Goal: Transaction & Acquisition: Subscribe to service/newsletter

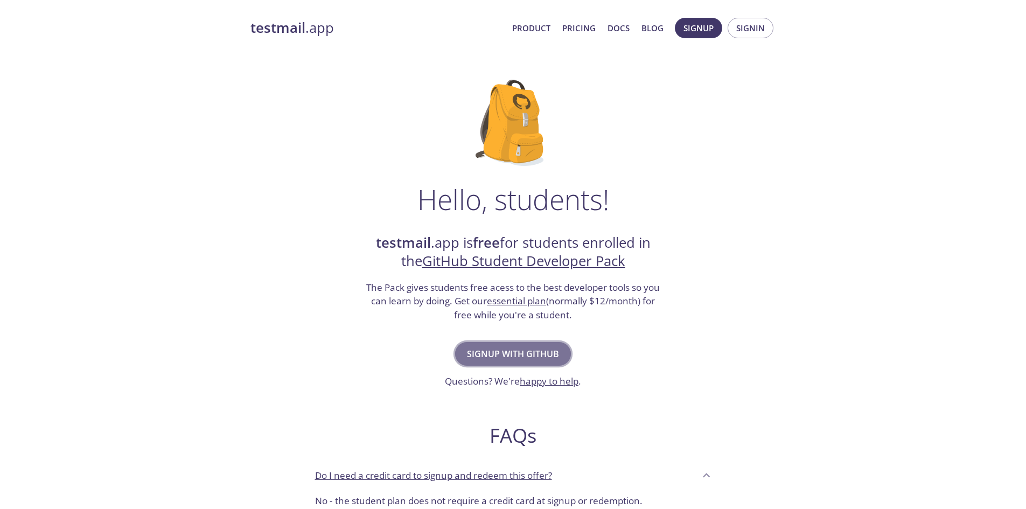
click at [521, 355] on span "Signup with GitHub" at bounding box center [513, 353] width 92 height 15
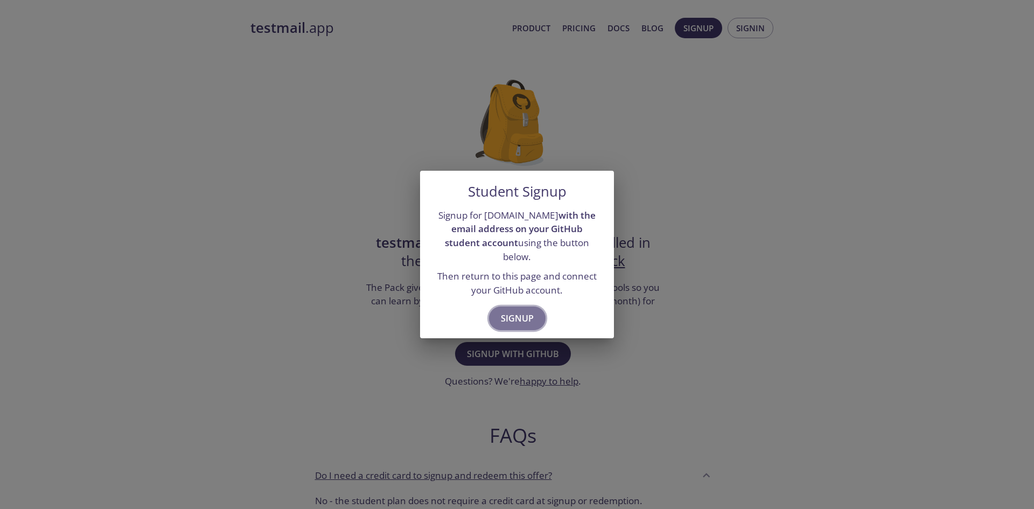
click at [519, 311] on span "Signup" at bounding box center [517, 318] width 33 height 15
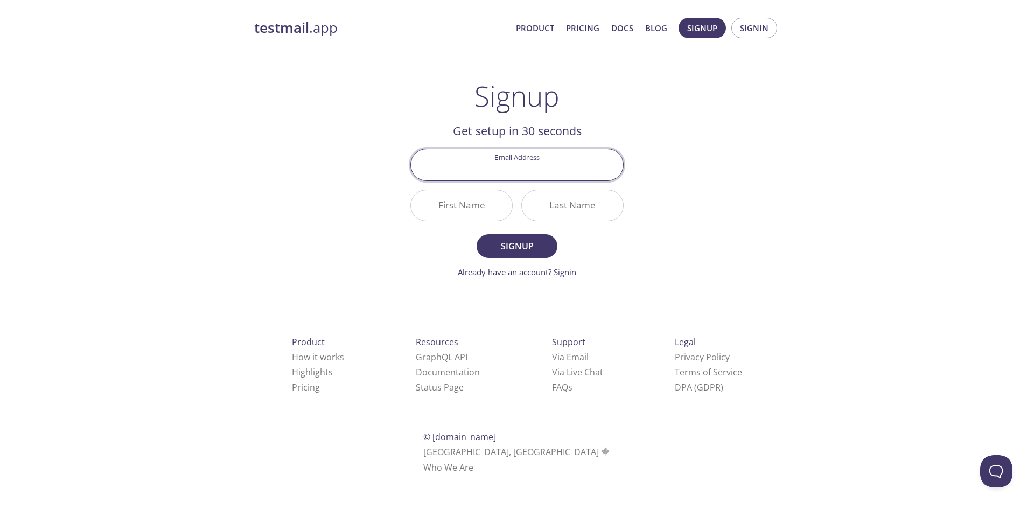
click at [526, 166] on input "Email Address" at bounding box center [517, 164] width 212 height 31
click at [516, 172] on input "Email Address" at bounding box center [517, 164] width 212 height 31
click at [312, 180] on div "testmail .app Product Pricing Docs Blog Signup Signin Signup Get setup in 30 se…" at bounding box center [517, 258] width 552 height 495
click at [487, 168] on input "Email Address" at bounding box center [517, 164] width 212 height 31
click at [360, 208] on div "testmail .app Product Pricing Docs Blog Signup Signin Signup Get setup in 30 se…" at bounding box center [517, 258] width 552 height 495
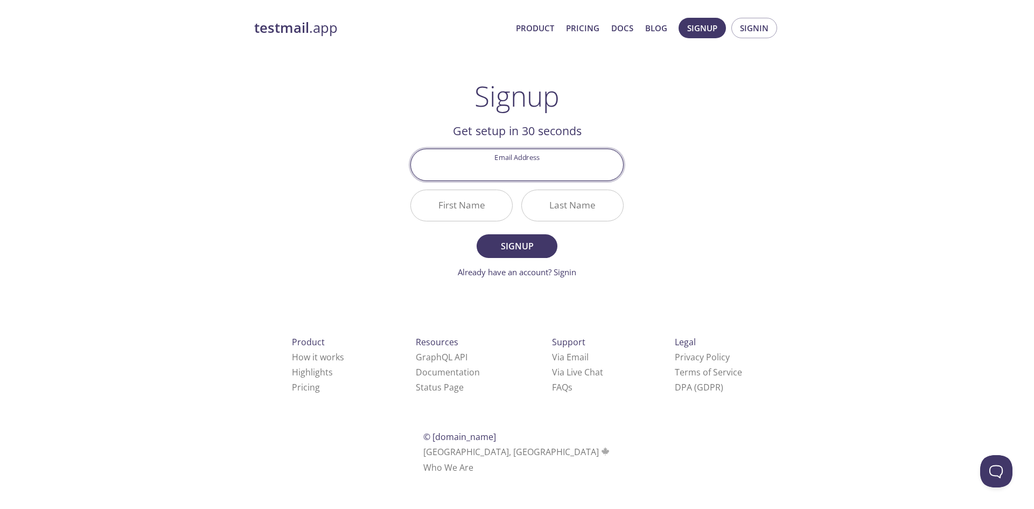
click at [509, 162] on input "Email Address" at bounding box center [517, 164] width 212 height 31
paste input "[EMAIL_ADDRESS][DOMAIN_NAME]"
type input "[EMAIL_ADDRESS][DOMAIN_NAME]"
click at [467, 219] on input "First Name" at bounding box center [461, 205] width 101 height 31
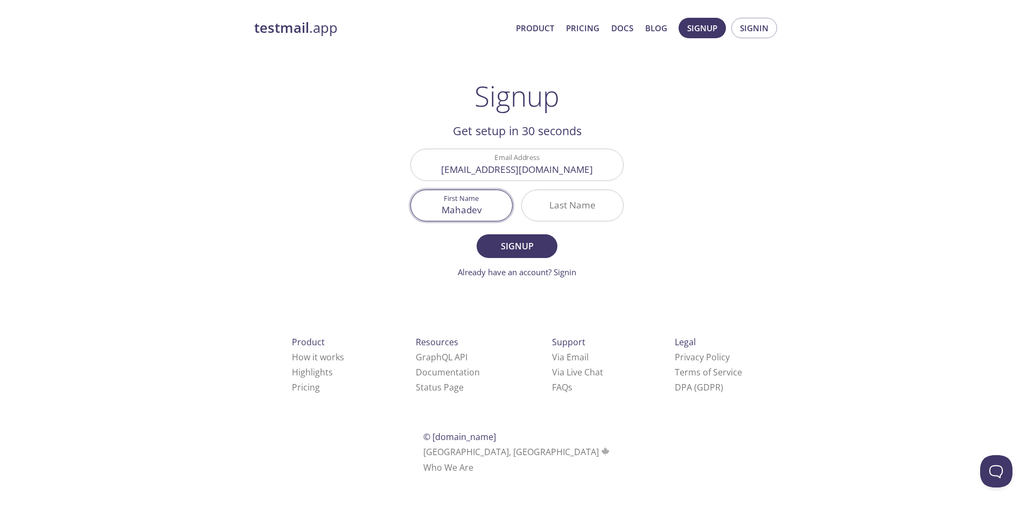
type input "Mahadev"
click at [563, 210] on input "Last Name" at bounding box center [572, 205] width 101 height 31
click at [576, 208] on input "EM" at bounding box center [572, 205] width 101 height 31
type input "E M"
click at [519, 245] on span "Signup" at bounding box center [517, 246] width 57 height 15
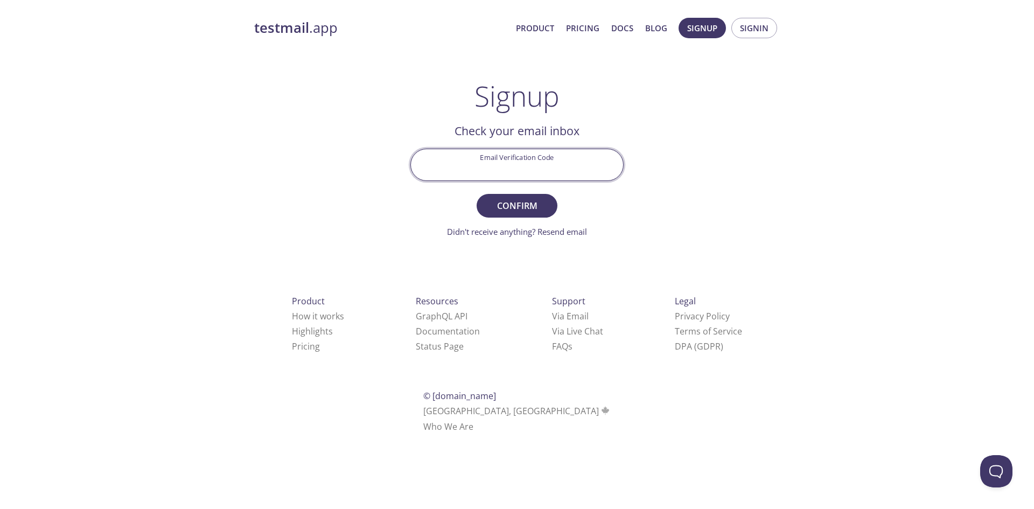
click at [559, 169] on input "Email Verification Code" at bounding box center [517, 164] width 212 height 31
click at [502, 169] on input "Email Verification Code" at bounding box center [517, 164] width 212 height 31
paste input "4BZH361"
type input "4BZH361"
click at [511, 194] on button "Confirm" at bounding box center [517, 206] width 81 height 24
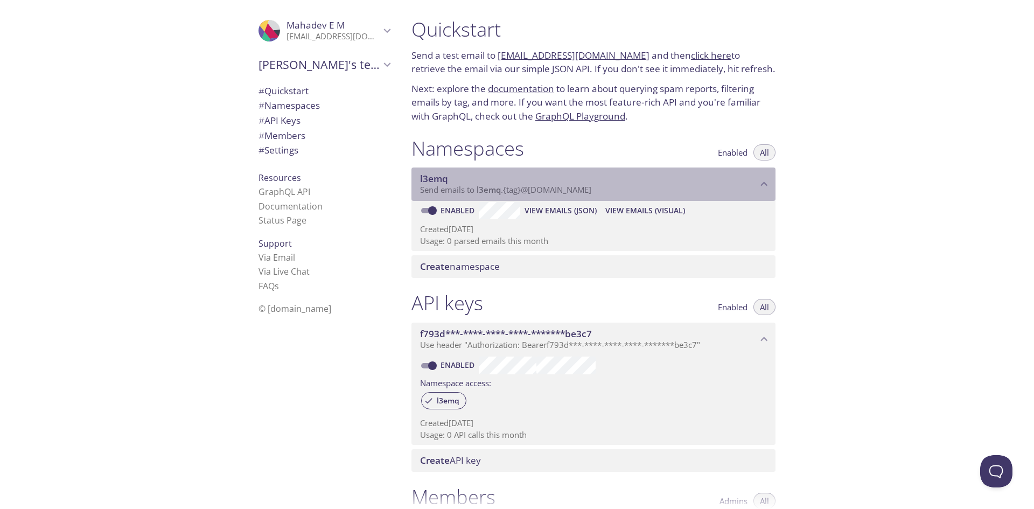
click at [760, 184] on icon "l3emq namespace" at bounding box center [764, 184] width 14 height 14
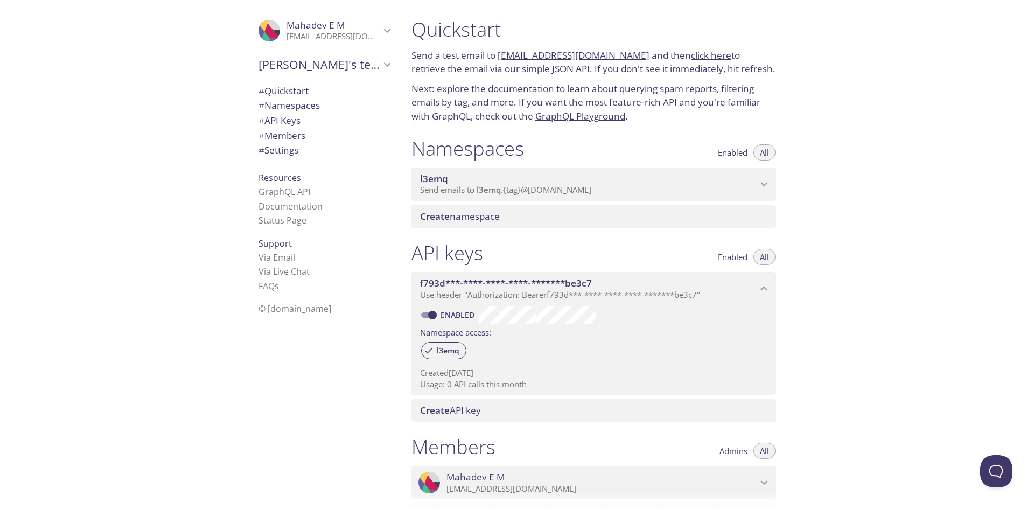
click at [760, 184] on icon "l3emq namespace" at bounding box center [764, 184] width 14 height 14
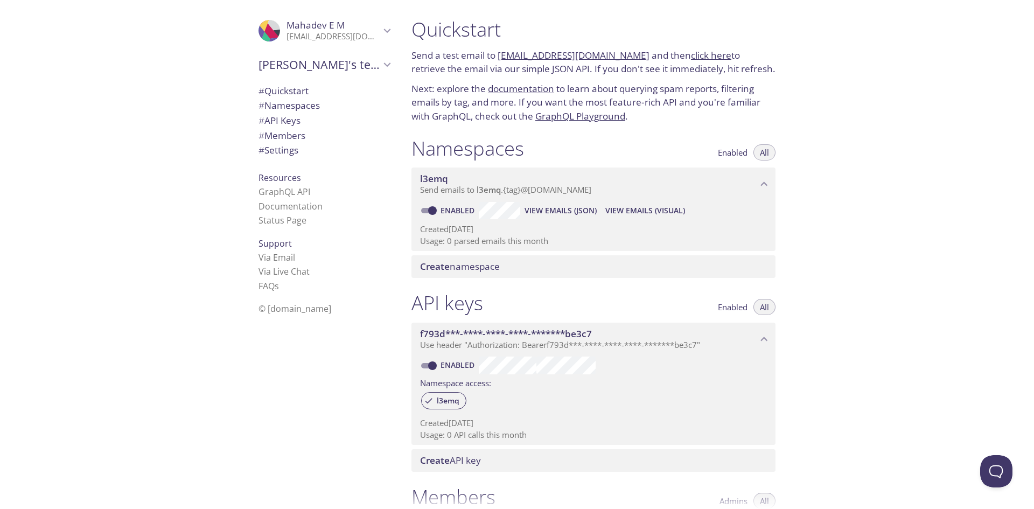
click at [433, 210] on input "Enabled" at bounding box center [432, 210] width 39 height 13
click at [433, 210] on span at bounding box center [428, 210] width 14 height 5
click at [433, 210] on input "Disabled" at bounding box center [424, 210] width 39 height 13
checkbox input "true"
click at [288, 107] on span "# Namespaces" at bounding box center [289, 105] width 61 height 12
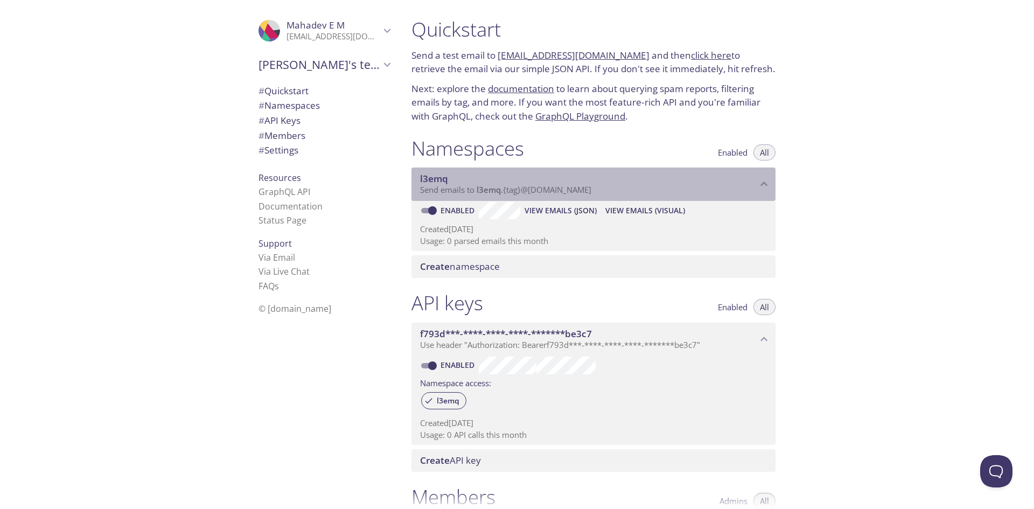
click at [505, 190] on span "Send emails to l3emq . {tag} @[DOMAIN_NAME]" at bounding box center [505, 189] width 171 height 11
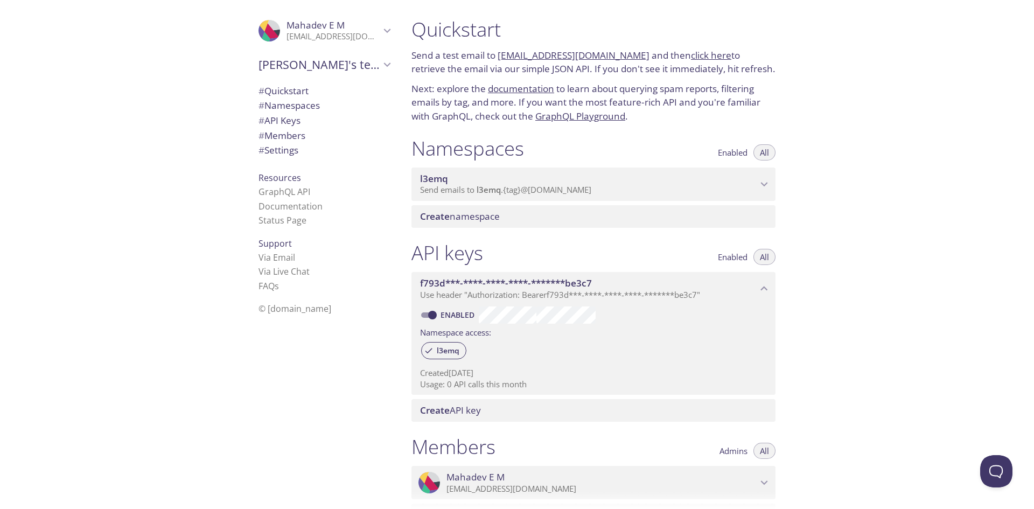
click at [519, 188] on span "Send emails to l3emq . {tag} @[DOMAIN_NAME]" at bounding box center [505, 189] width 171 height 11
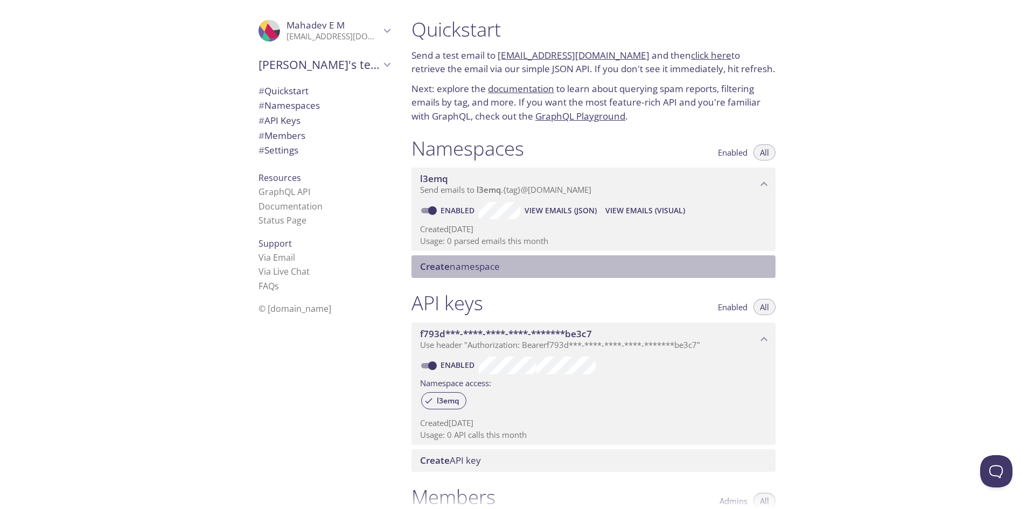
click at [485, 267] on span "Create namespace" at bounding box center [460, 266] width 80 height 12
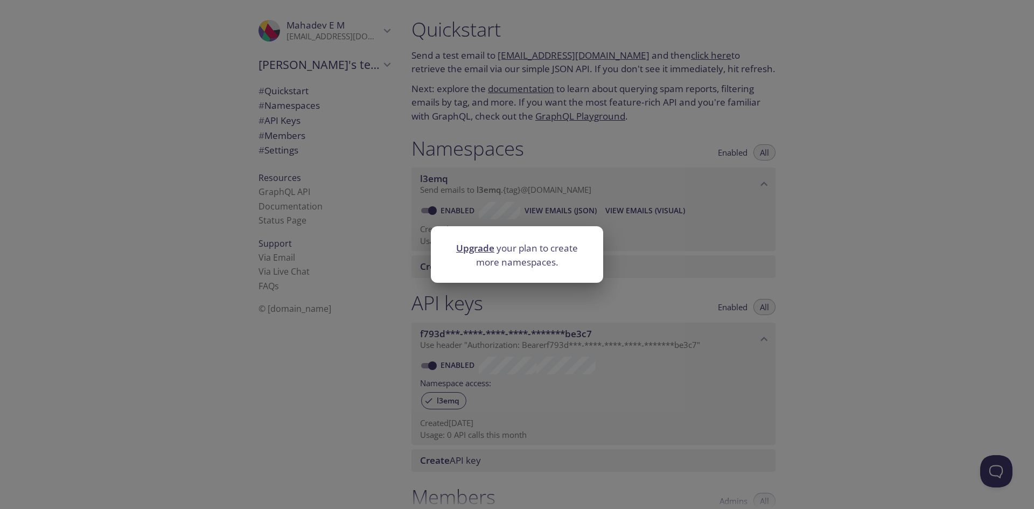
click at [720, 260] on div "Upgrade your plan to create more namespaces." at bounding box center [517, 254] width 1034 height 509
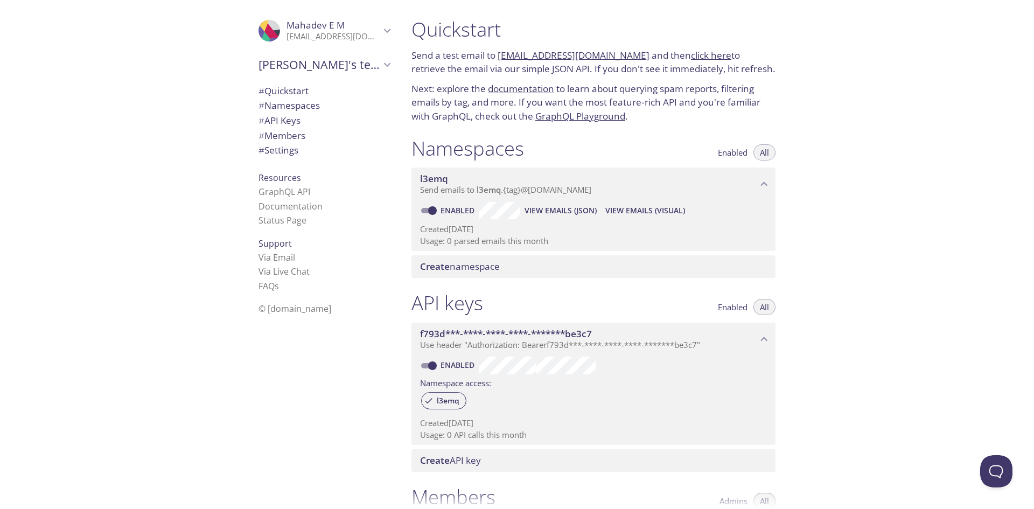
click at [486, 190] on span "l3emq" at bounding box center [489, 189] width 24 height 11
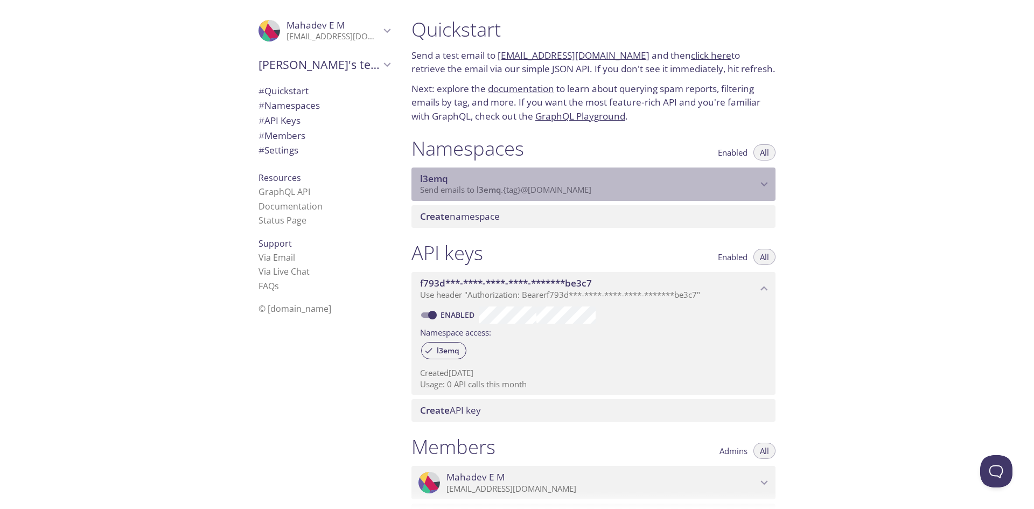
click at [486, 190] on span "l3emq" at bounding box center [489, 189] width 24 height 11
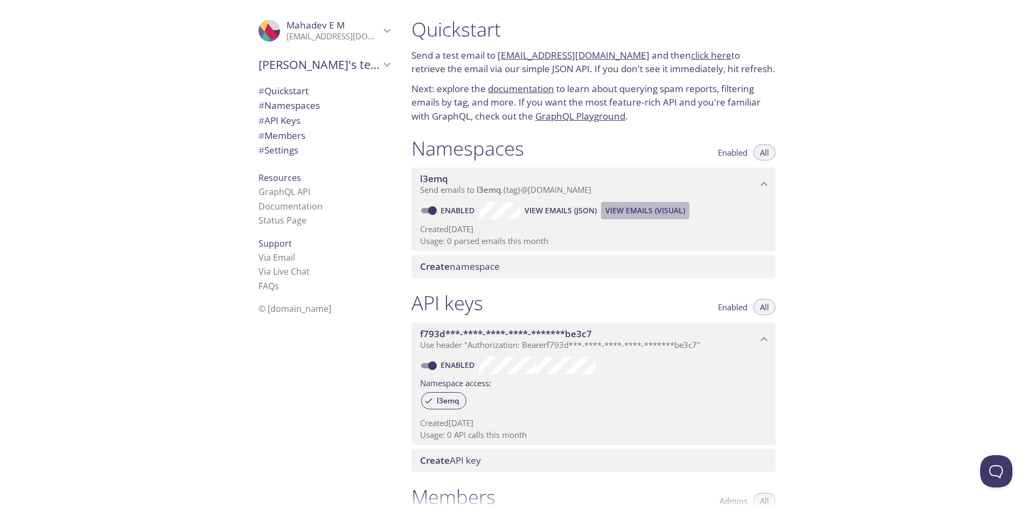
click at [636, 210] on span "View Emails (Visual)" at bounding box center [645, 210] width 80 height 13
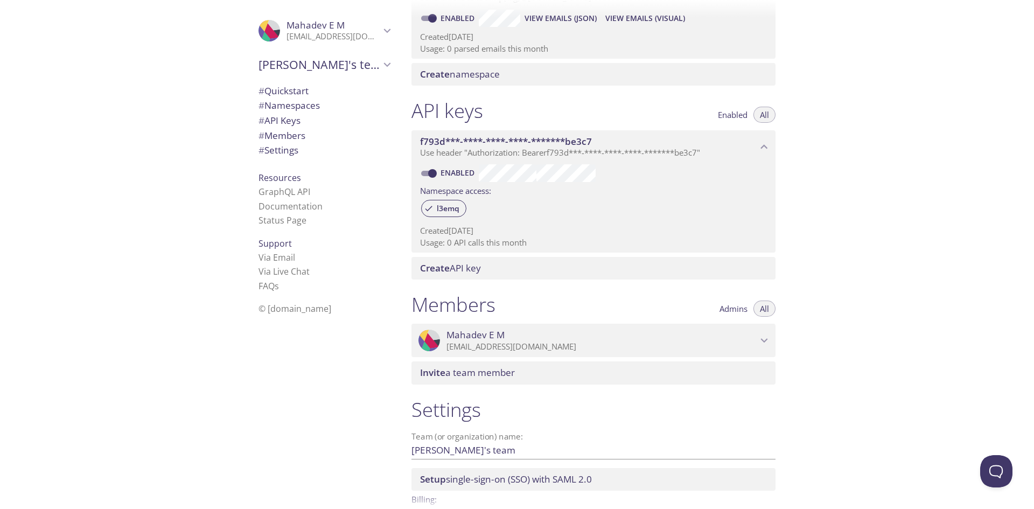
scroll to position [193, 0]
click at [735, 308] on span "Admins" at bounding box center [734, 308] width 28 height 0
click at [765, 308] on span "All" at bounding box center [764, 308] width 9 height 0
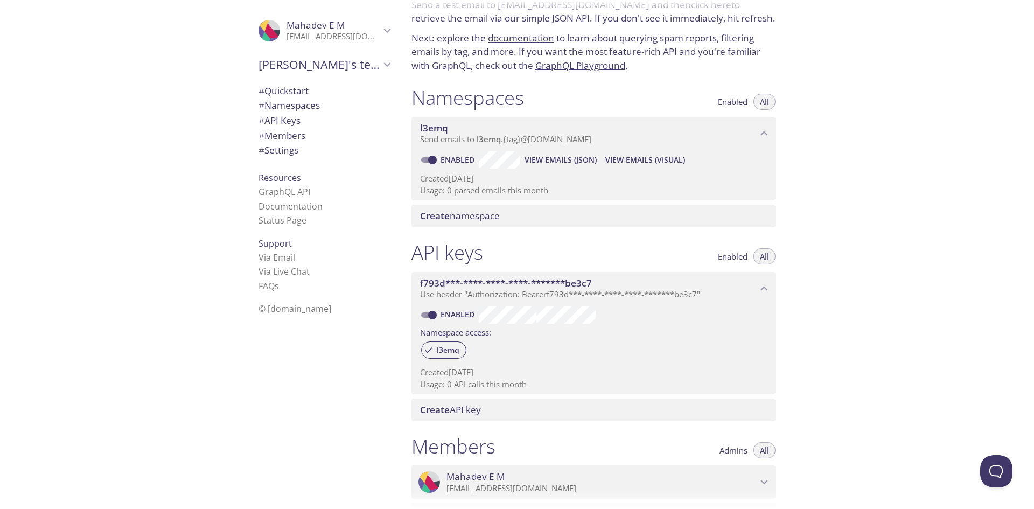
scroll to position [0, 0]
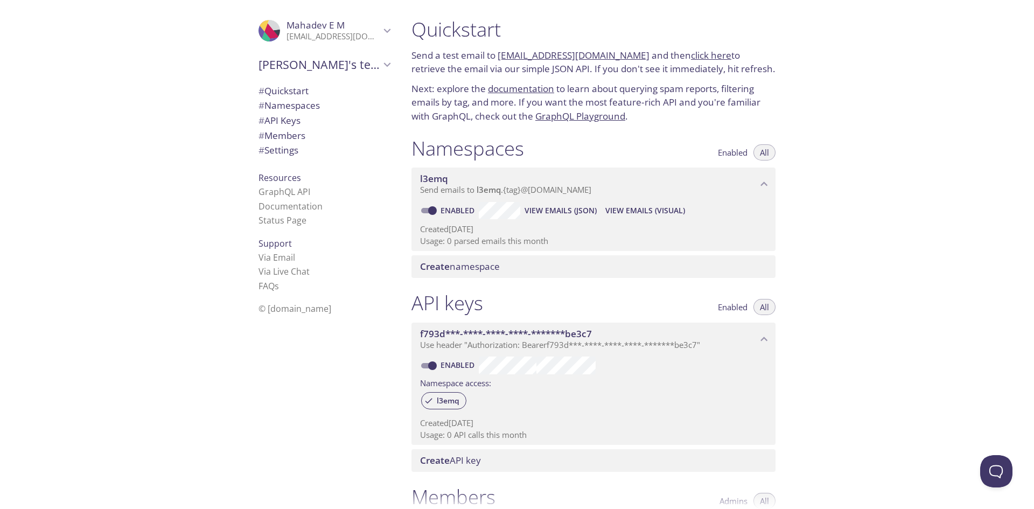
type button "all"
click at [521, 89] on link "documentation" at bounding box center [521, 88] width 66 height 12
click at [693, 58] on link "click here" at bounding box center [711, 55] width 40 height 12
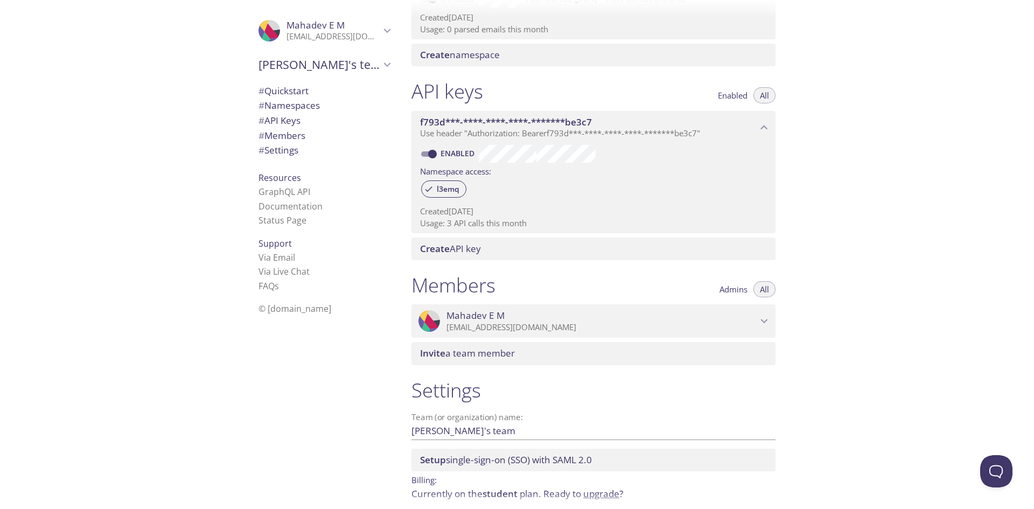
scroll to position [257, 0]
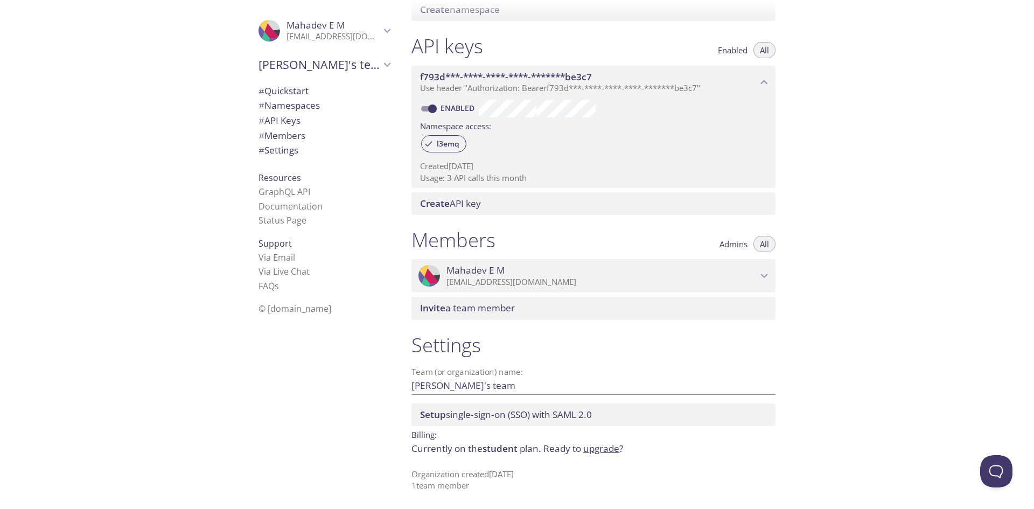
click at [481, 479] on p "Organization created 26 Sep 2025 1 team member" at bounding box center [594, 480] width 364 height 23
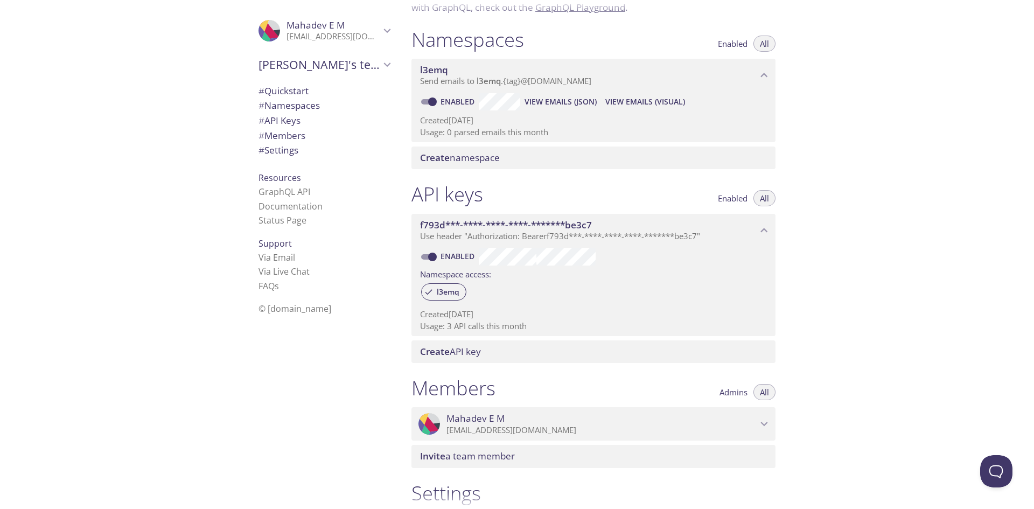
scroll to position [104, 0]
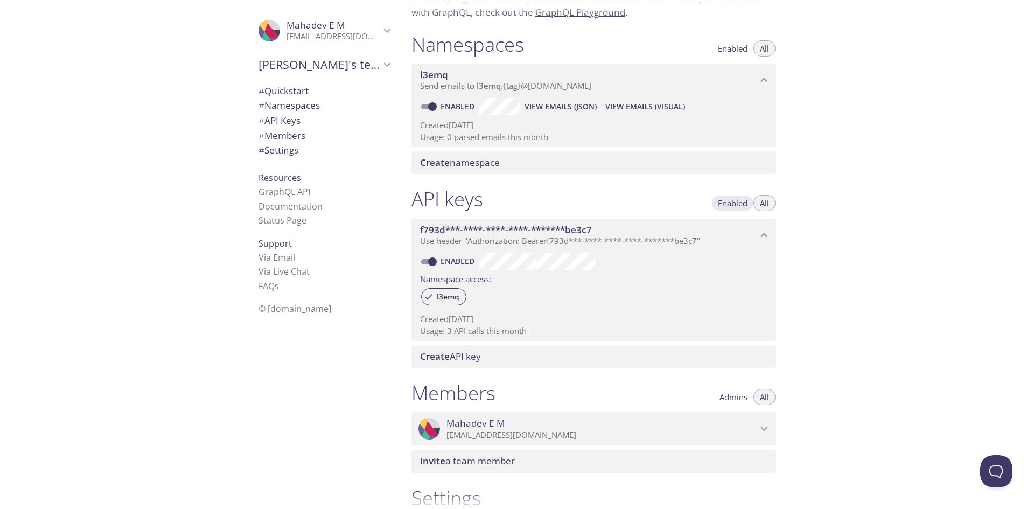
click at [734, 203] on span "Enabled" at bounding box center [733, 203] width 30 height 0
click at [728, 48] on span "Enabled" at bounding box center [733, 48] width 30 height 0
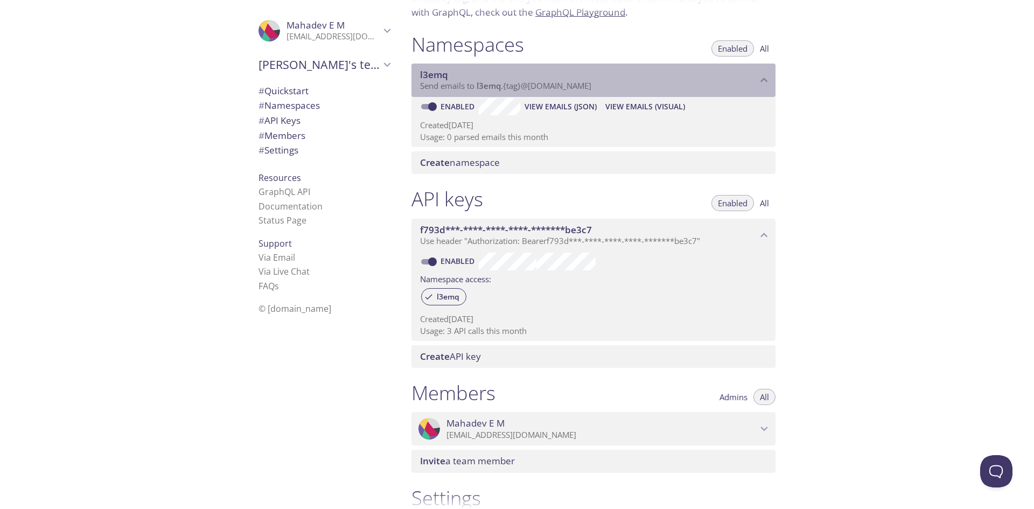
click at [569, 84] on span "Send emails to l3emq . {tag} @[DOMAIN_NAME]" at bounding box center [505, 85] width 171 height 11
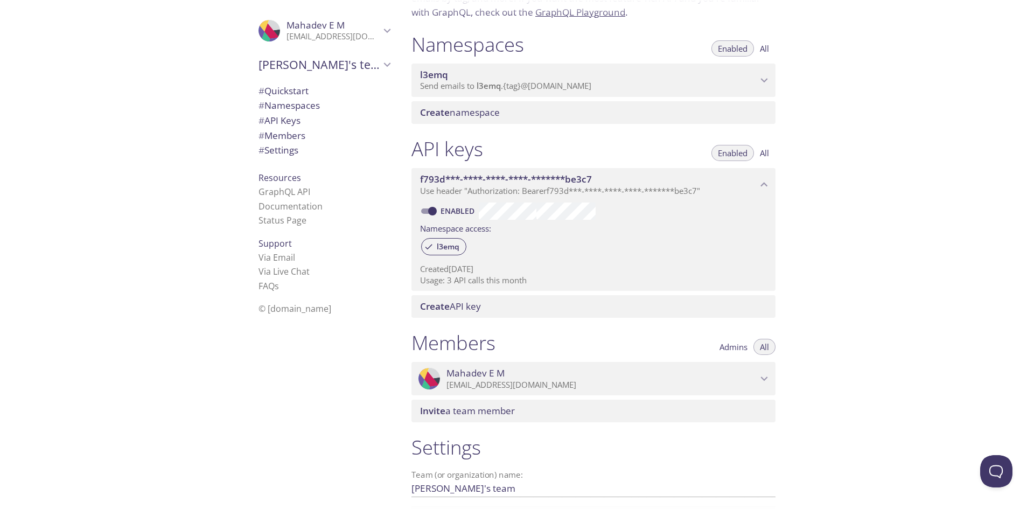
click at [569, 84] on span "Send emails to l3emq . {tag} @[DOMAIN_NAME]" at bounding box center [505, 85] width 171 height 11
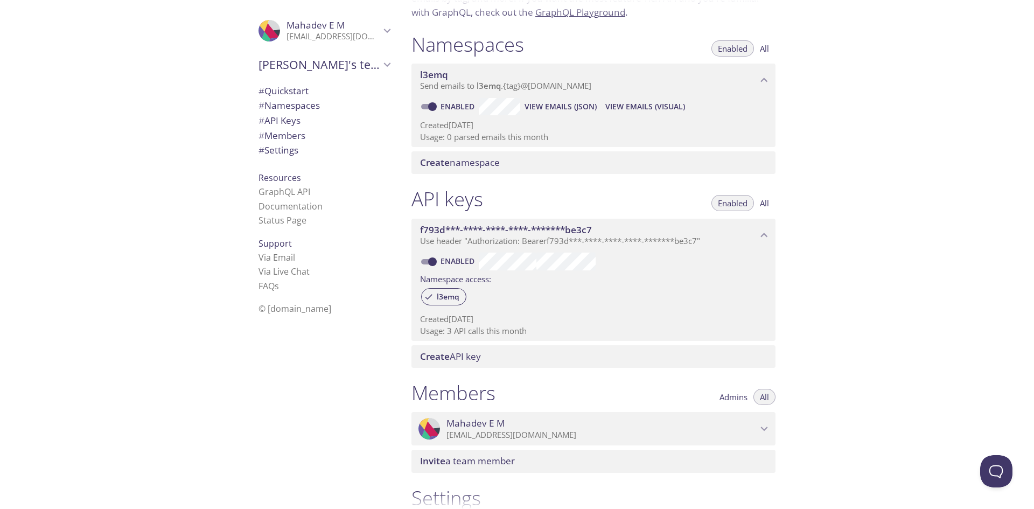
scroll to position [0, 0]
